Goal: Transaction & Acquisition: Purchase product/service

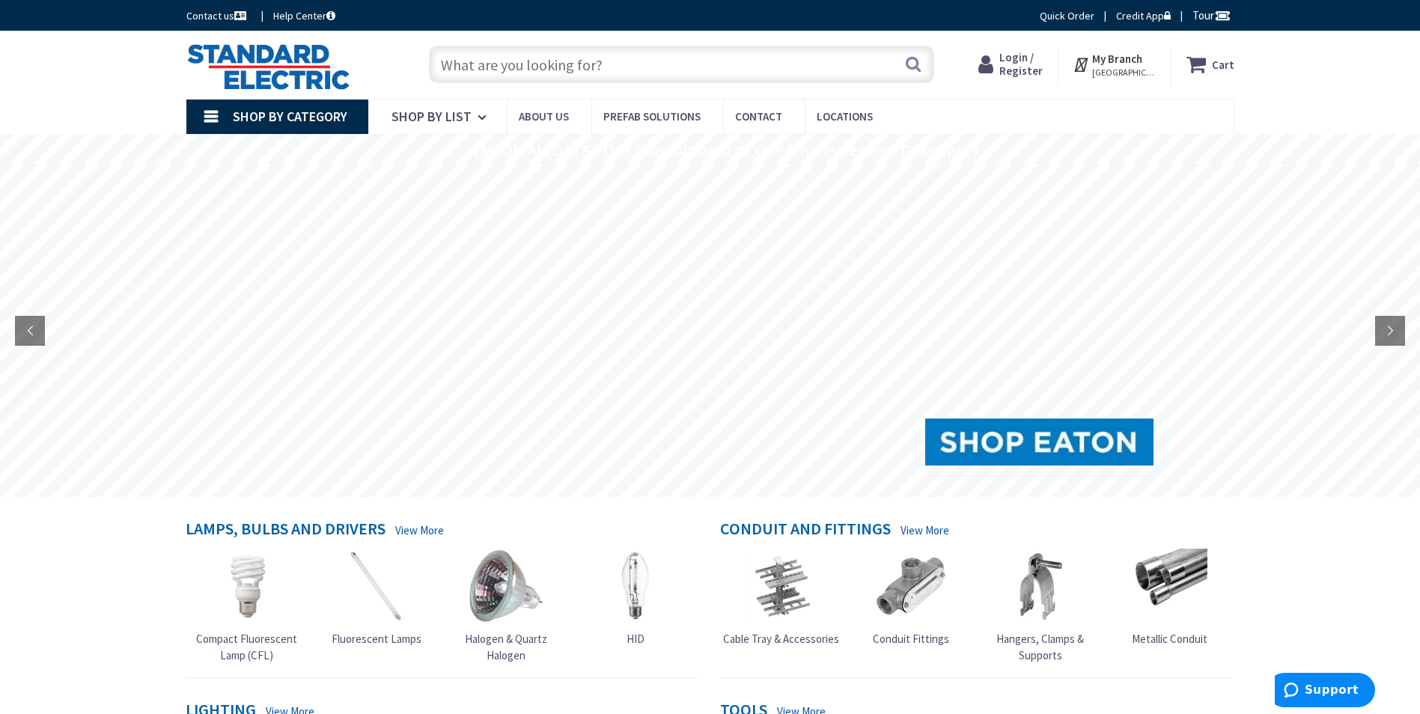
click at [1029, 66] on span "Login / Register" at bounding box center [1020, 64] width 43 height 28
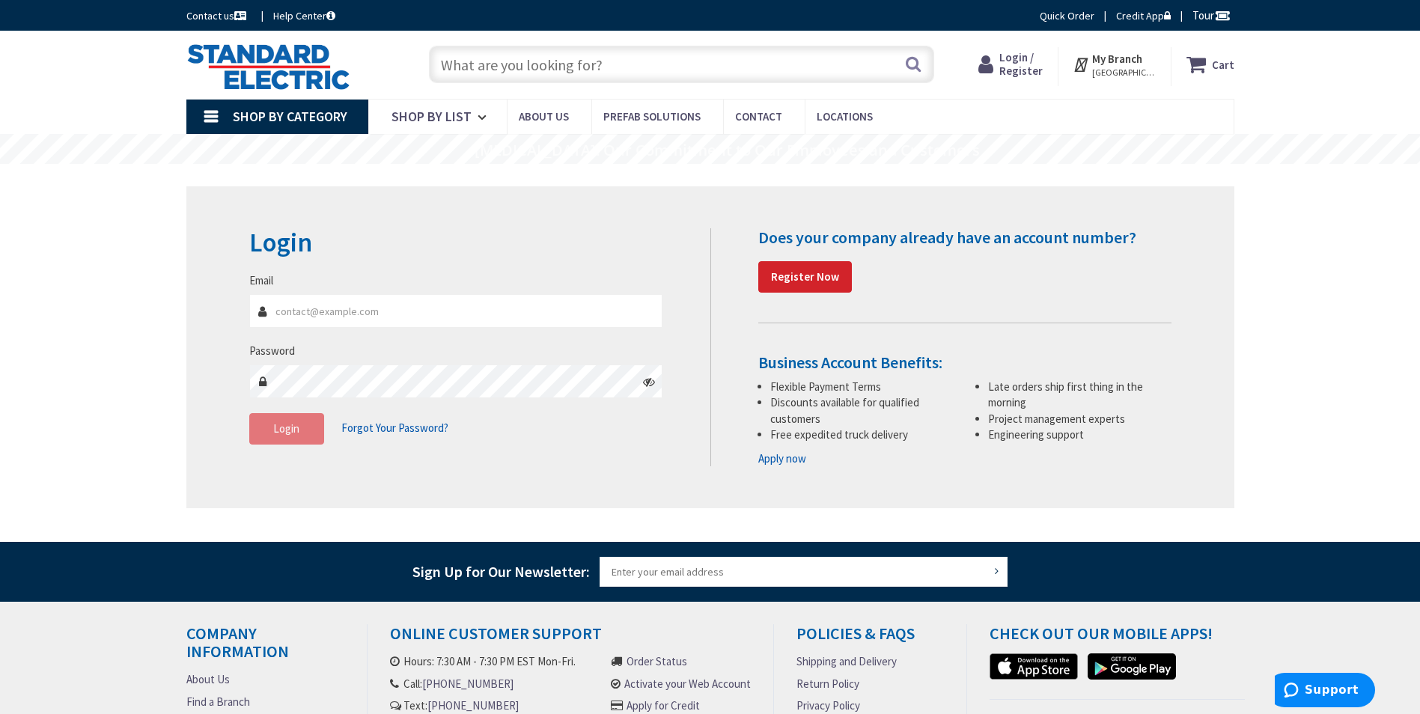
type input "jon@boisvertelectric.com"
click at [309, 439] on button "Login" at bounding box center [286, 428] width 75 height 31
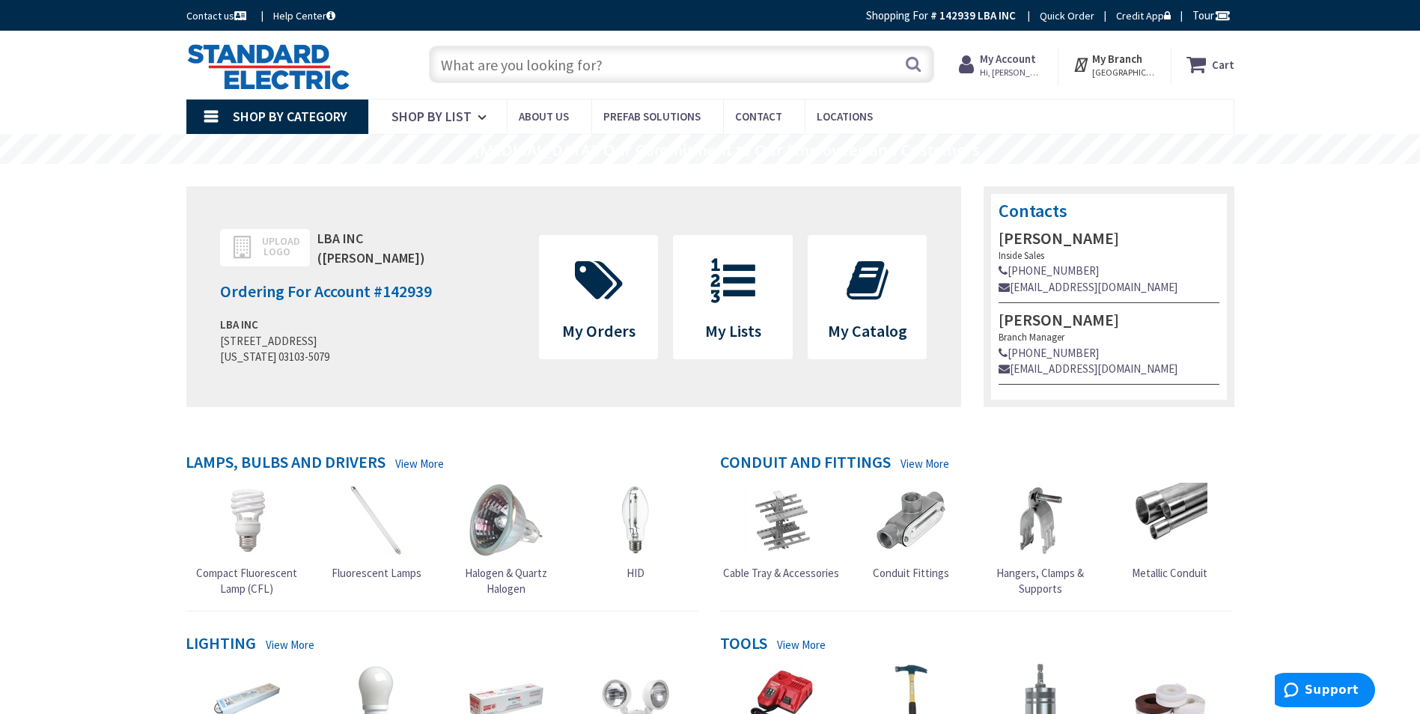
click at [540, 67] on input "text" at bounding box center [681, 64] width 505 height 37
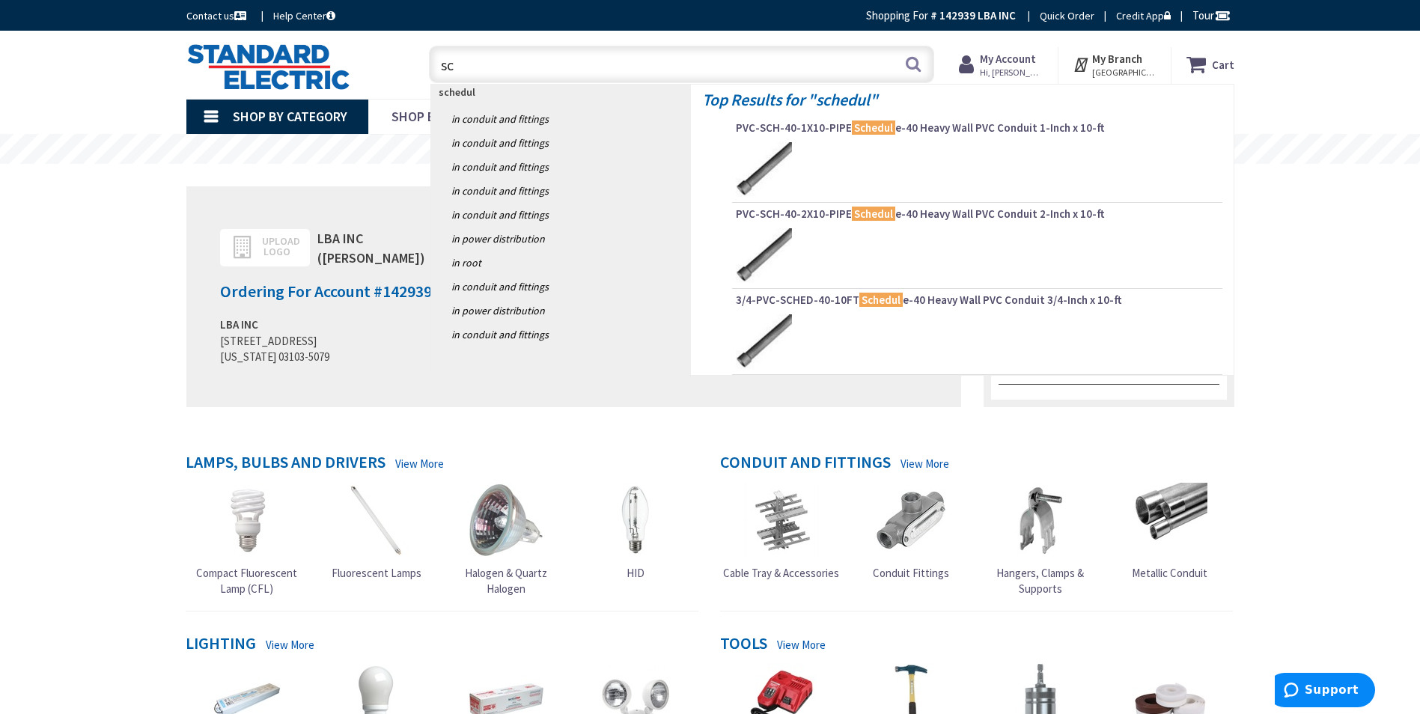
type input "s"
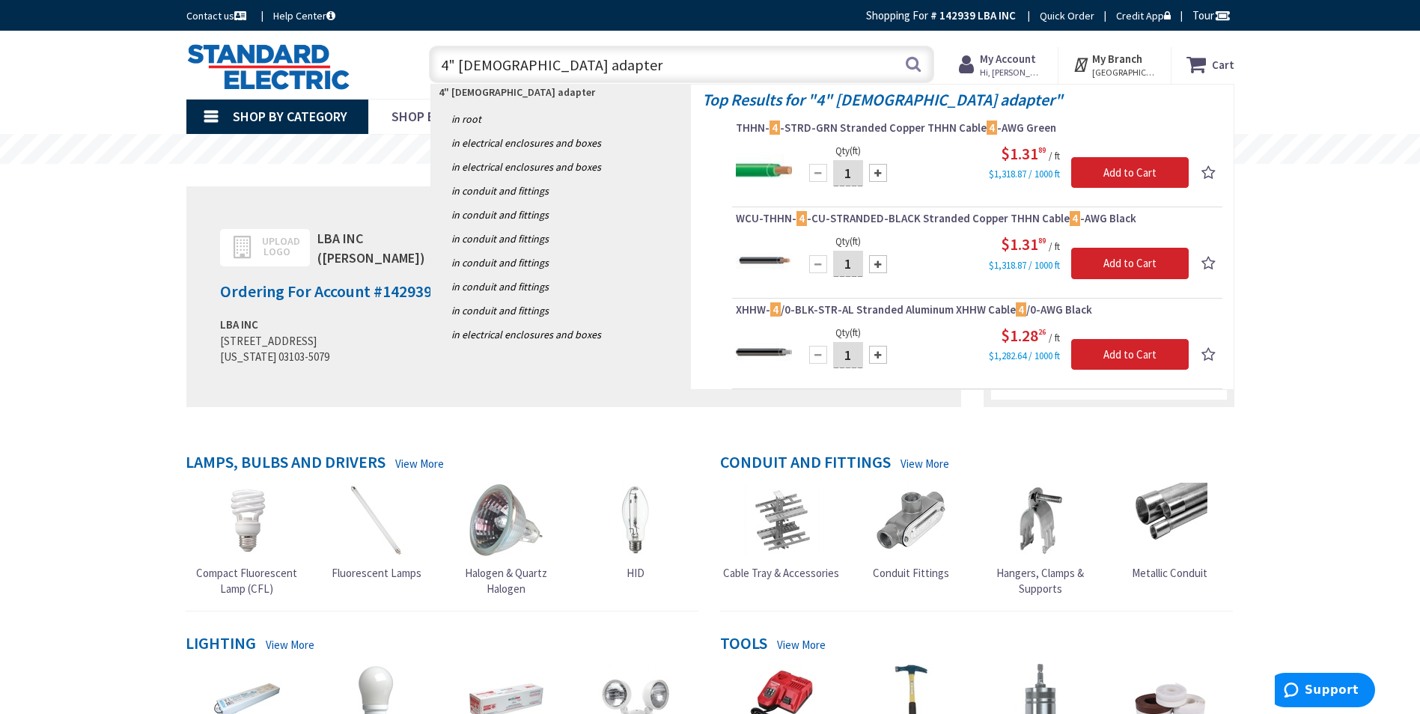
type input "4" female adapters"
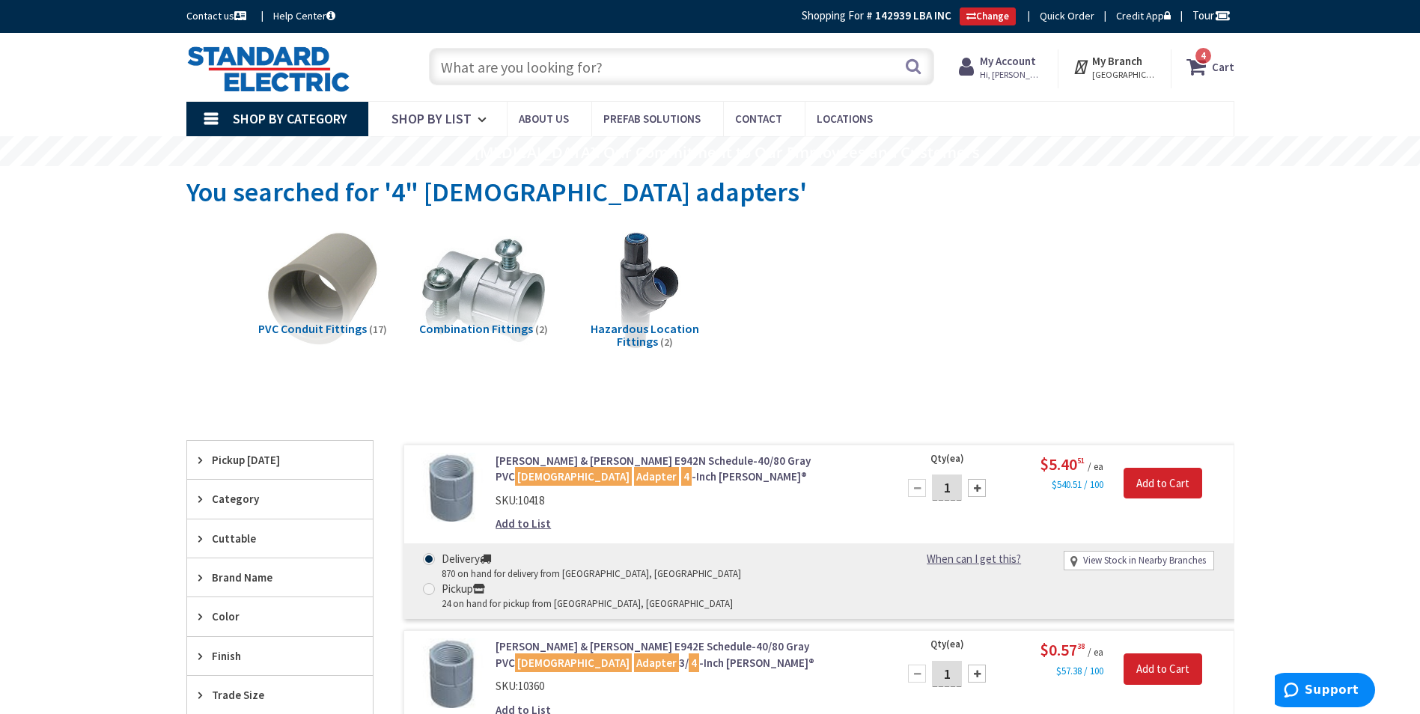
click at [642, 64] on input "text" at bounding box center [681, 66] width 505 height 37
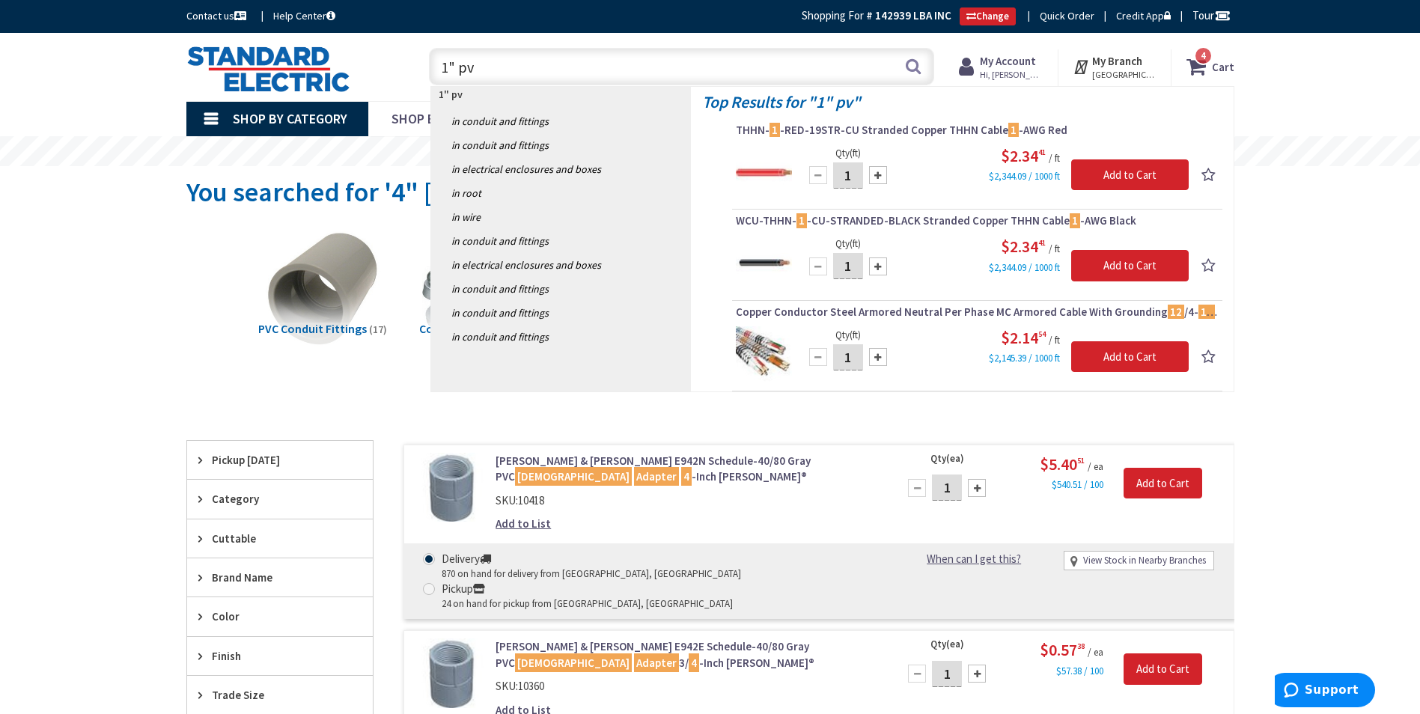
type input "1" pvc"
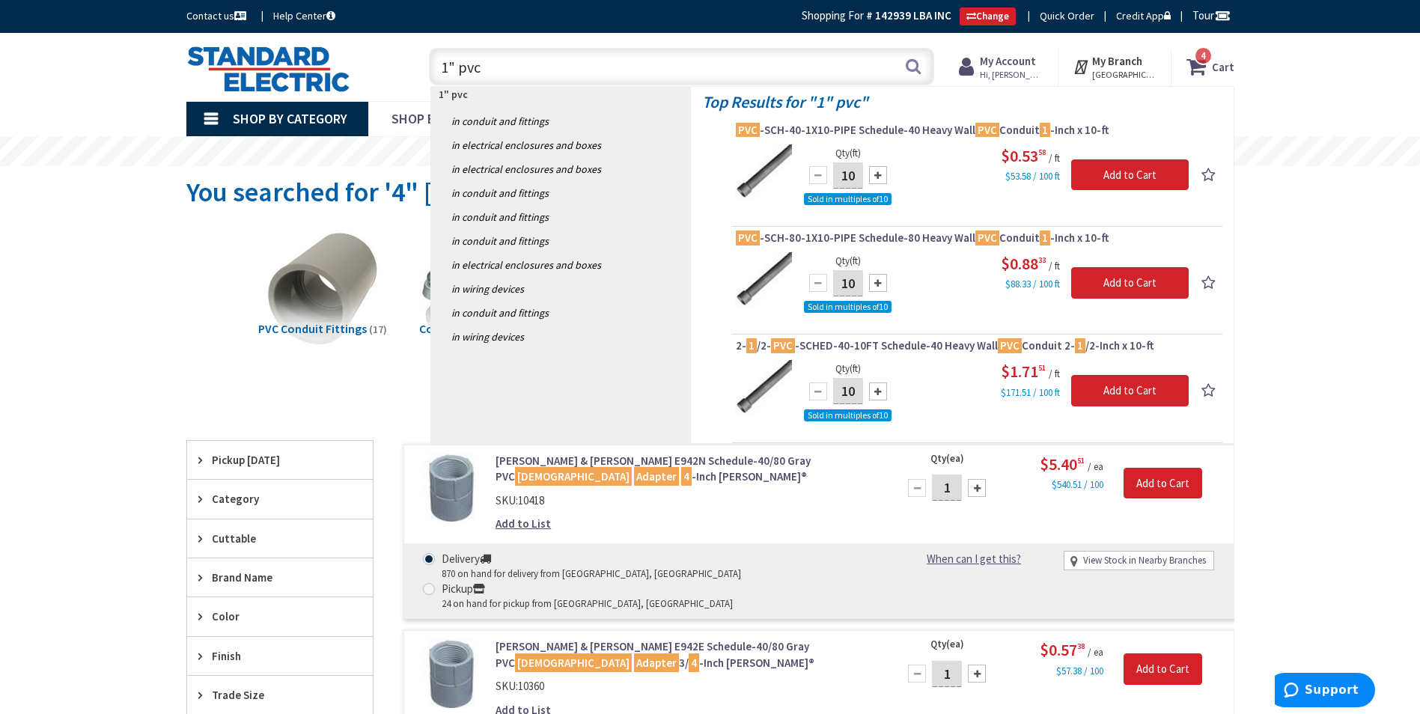
drag, startPoint x: 490, startPoint y: 70, endPoint x: 284, endPoint y: 56, distance: 206.3
click at [285, 58] on div "Toggle Nav 1" pvc 1" pvc Search 4 4 4 items Cart My Cart 4" at bounding box center [710, 67] width 1070 height 50
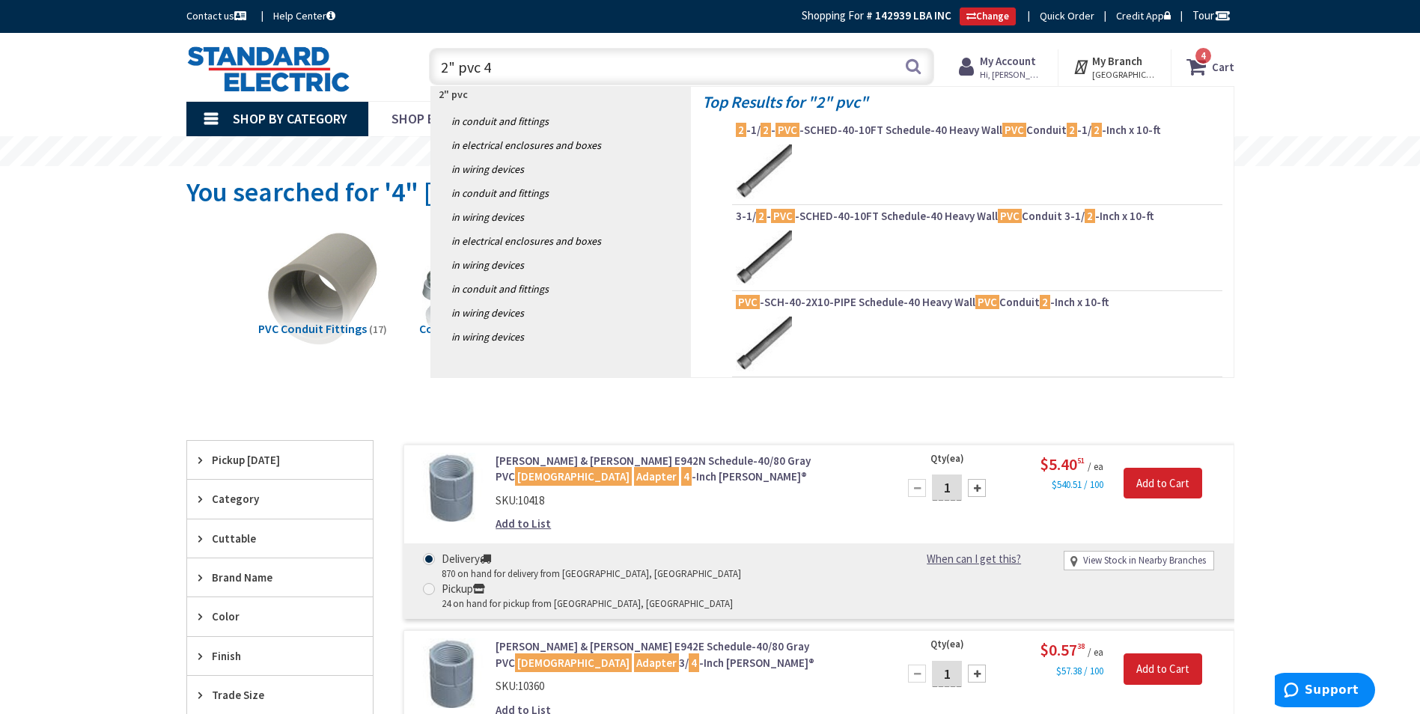
type input "2" pvc 45"
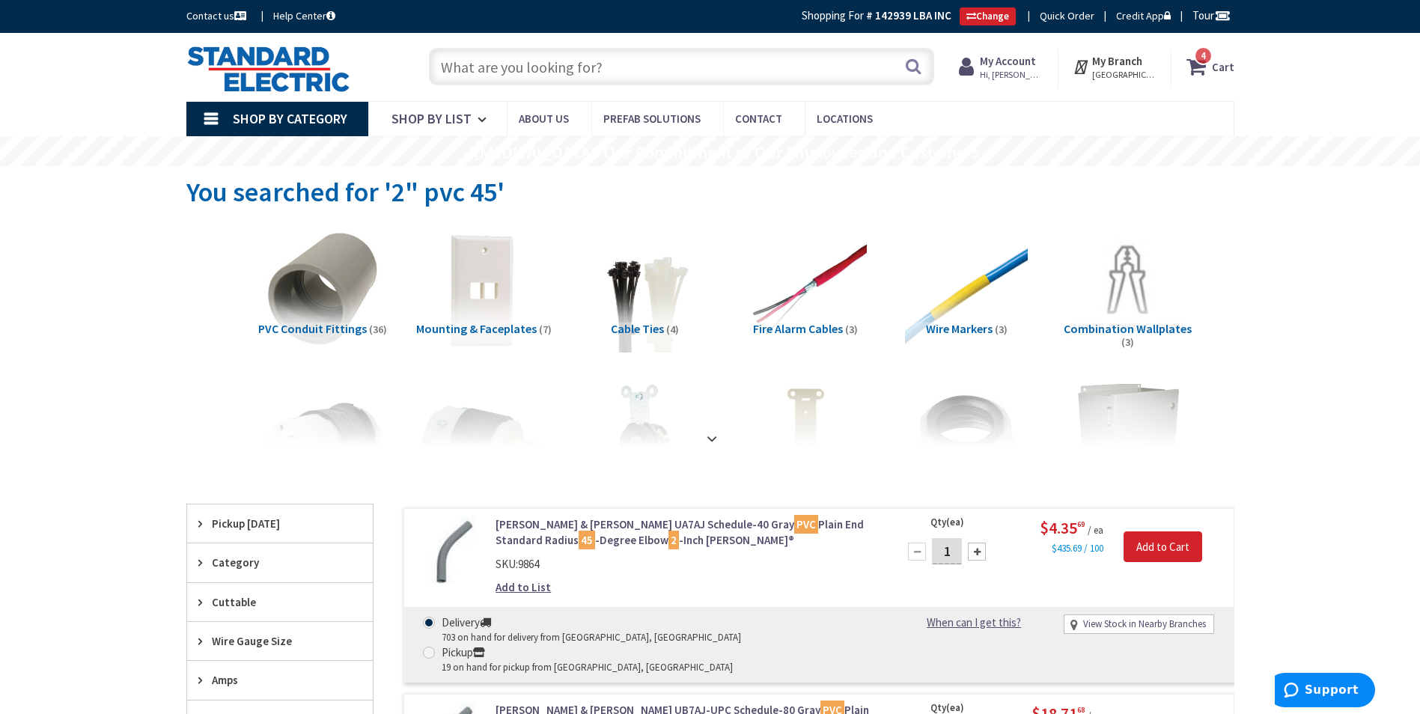
click at [351, 327] on span "PVC Conduit Fittings" at bounding box center [312, 328] width 109 height 15
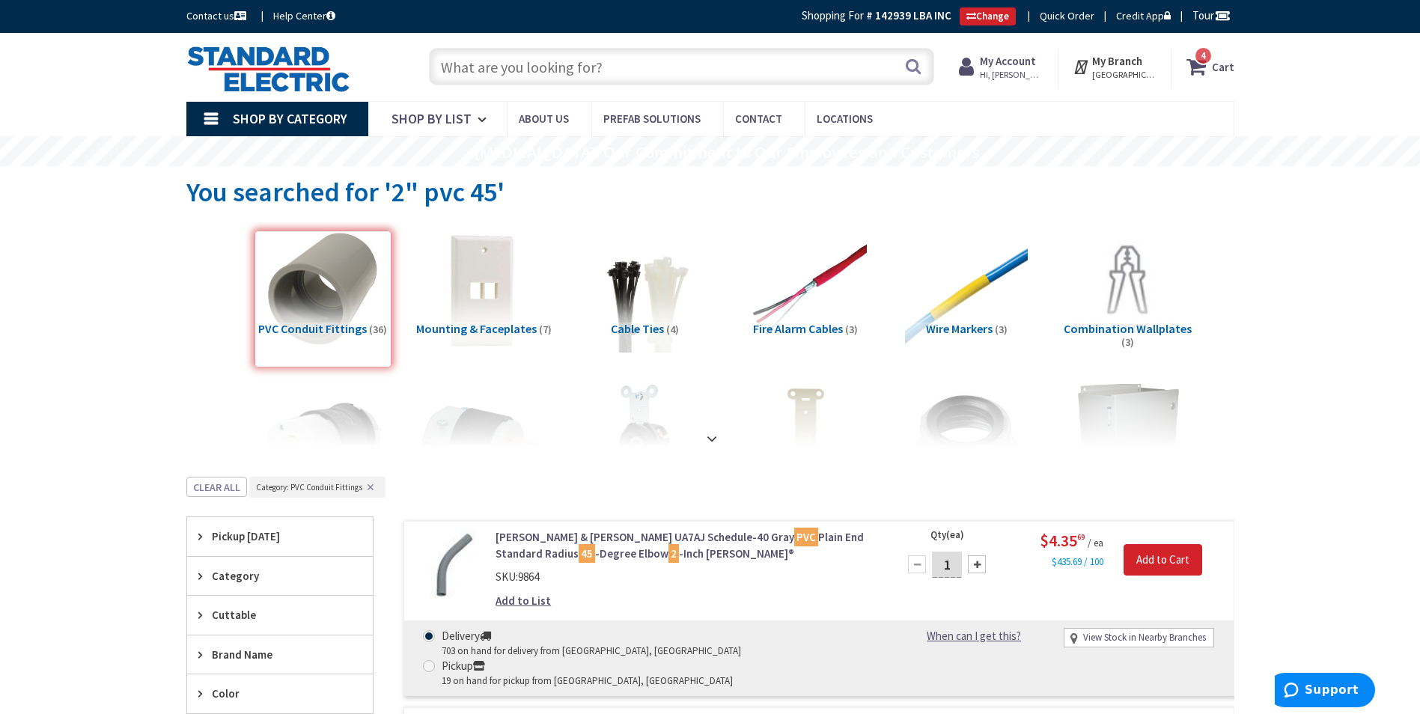
click at [490, 64] on input "text" at bounding box center [681, 66] width 505 height 37
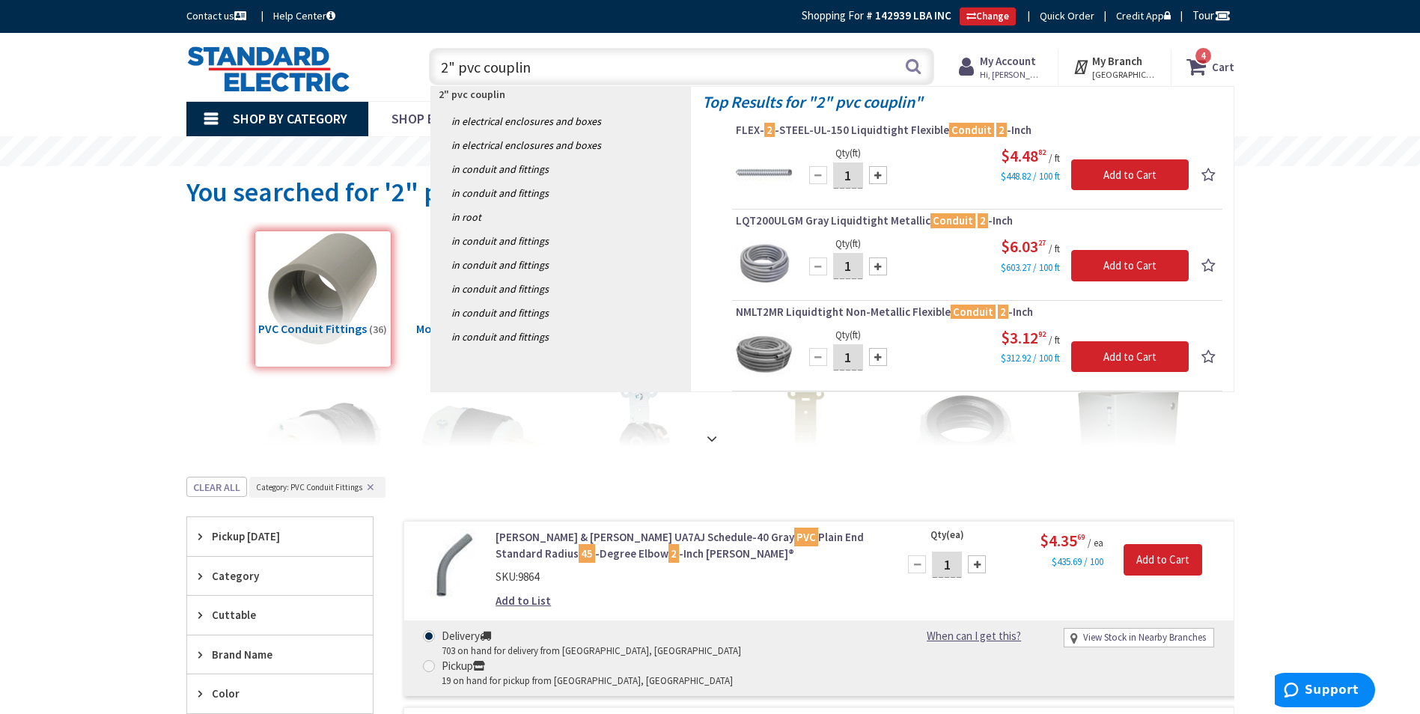
type input "2" pvc coupling"
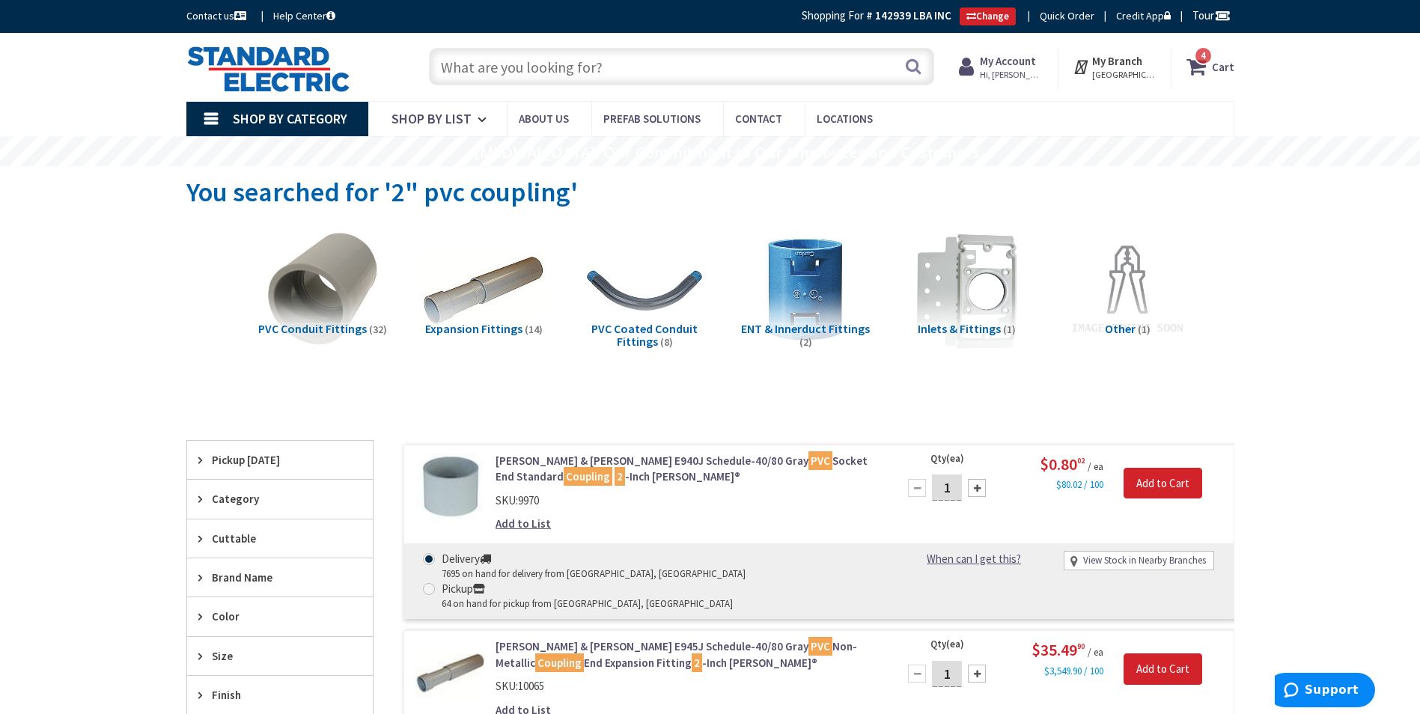
click at [576, 70] on input "text" at bounding box center [681, 66] width 505 height 37
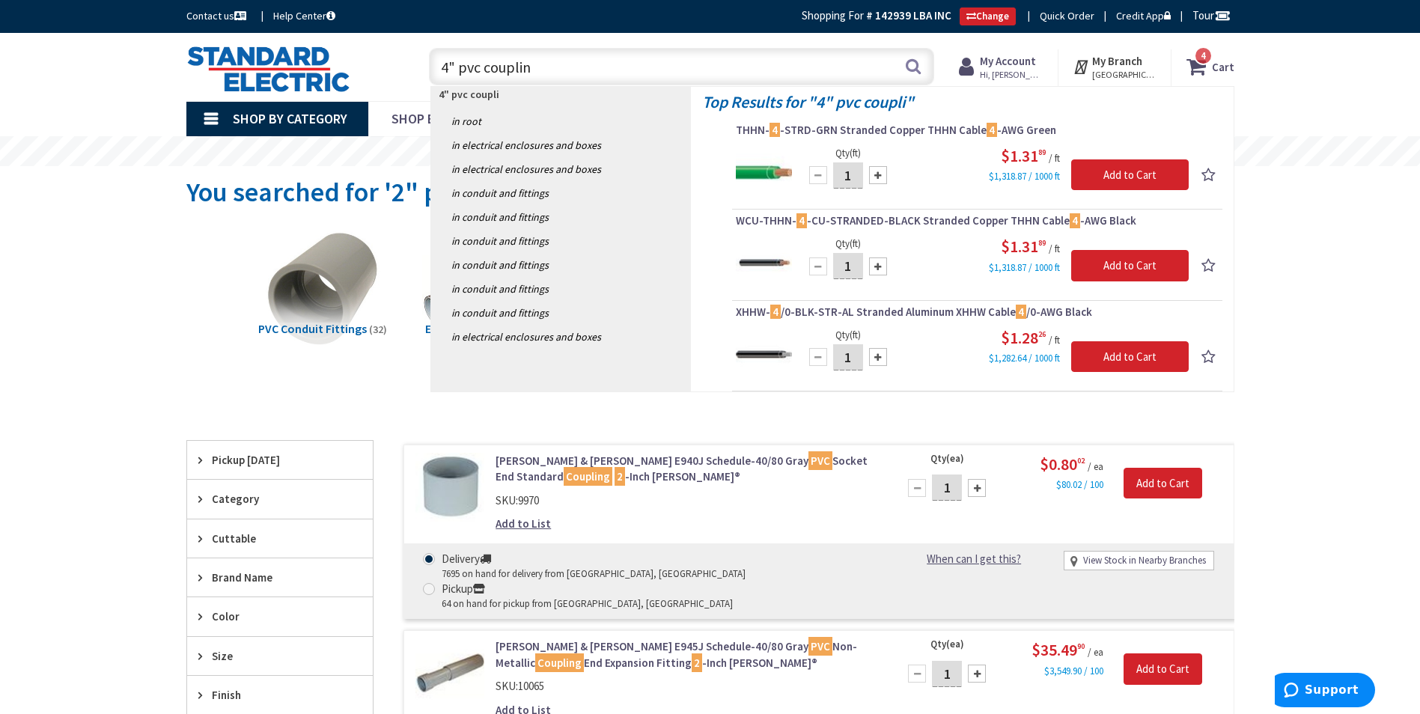
type input "4" pvc coupling"
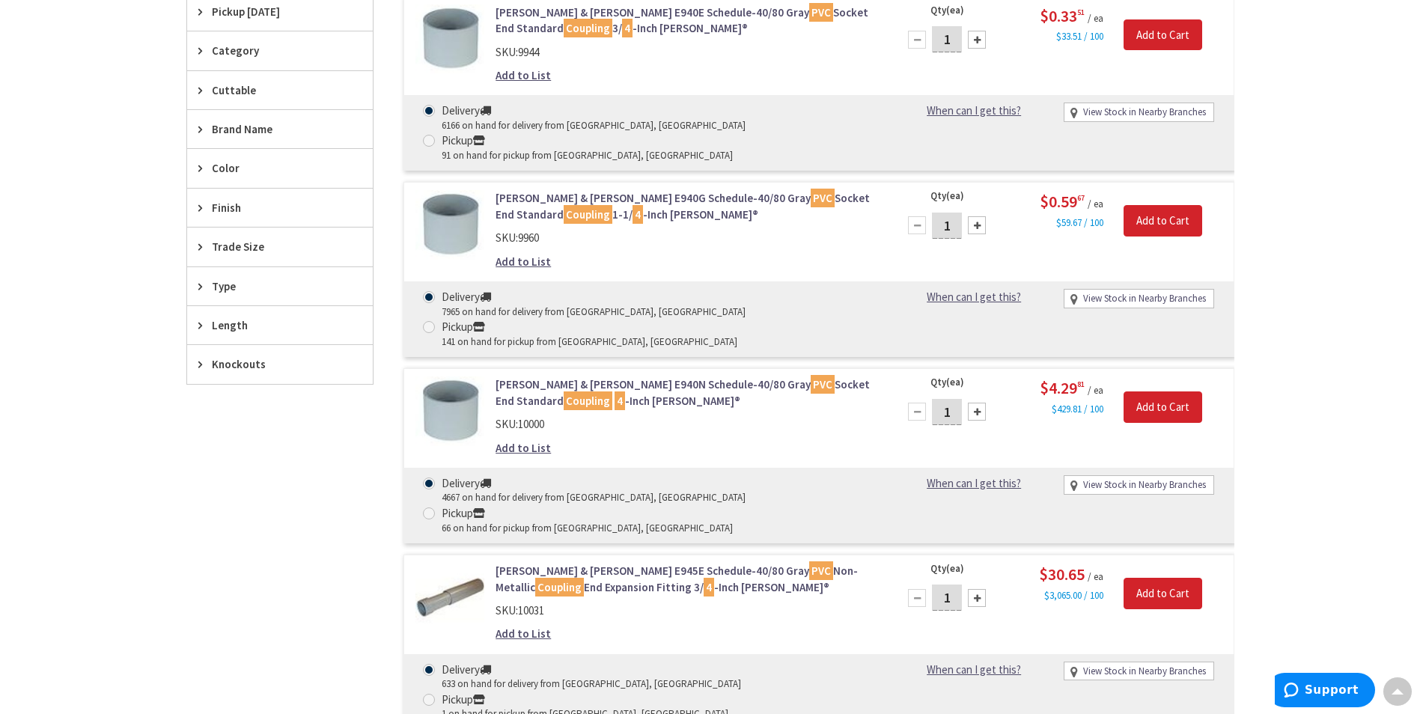
scroll to position [449, 0]
